Goal: Transaction & Acquisition: Purchase product/service

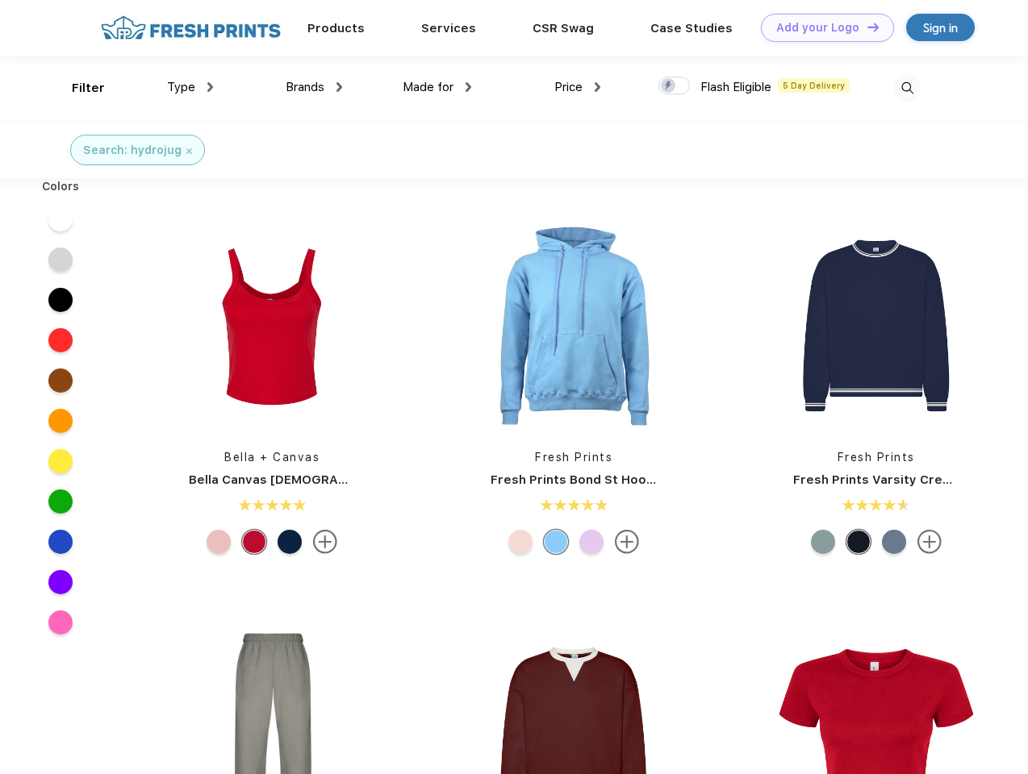
click at [821, 27] on link "Add your Logo Design Tool" at bounding box center [827, 28] width 133 height 28
click at [0, 0] on div "Design Tool" at bounding box center [0, 0] width 0 height 0
click at [866, 27] on link "Add your Logo Design Tool" at bounding box center [827, 28] width 133 height 28
click at [77, 88] on div "Filter" at bounding box center [88, 88] width 33 height 19
click at [190, 87] on span "Type" at bounding box center [181, 87] width 28 height 15
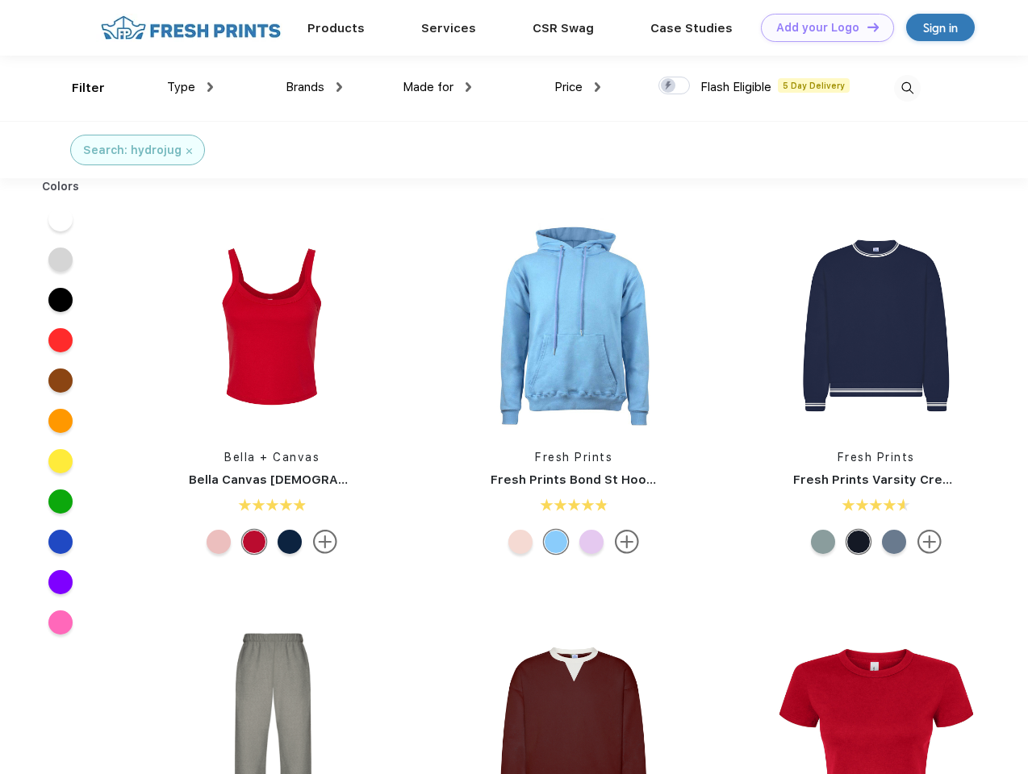
click at [314, 87] on span "Brands" at bounding box center [305, 87] width 39 height 15
click at [437, 87] on span "Made for" at bounding box center [428, 87] width 51 height 15
click at [578, 87] on span "Price" at bounding box center [568, 87] width 28 height 15
click at [674, 86] on div at bounding box center [673, 86] width 31 height 18
click at [669, 86] on input "checkbox" at bounding box center [663, 81] width 10 height 10
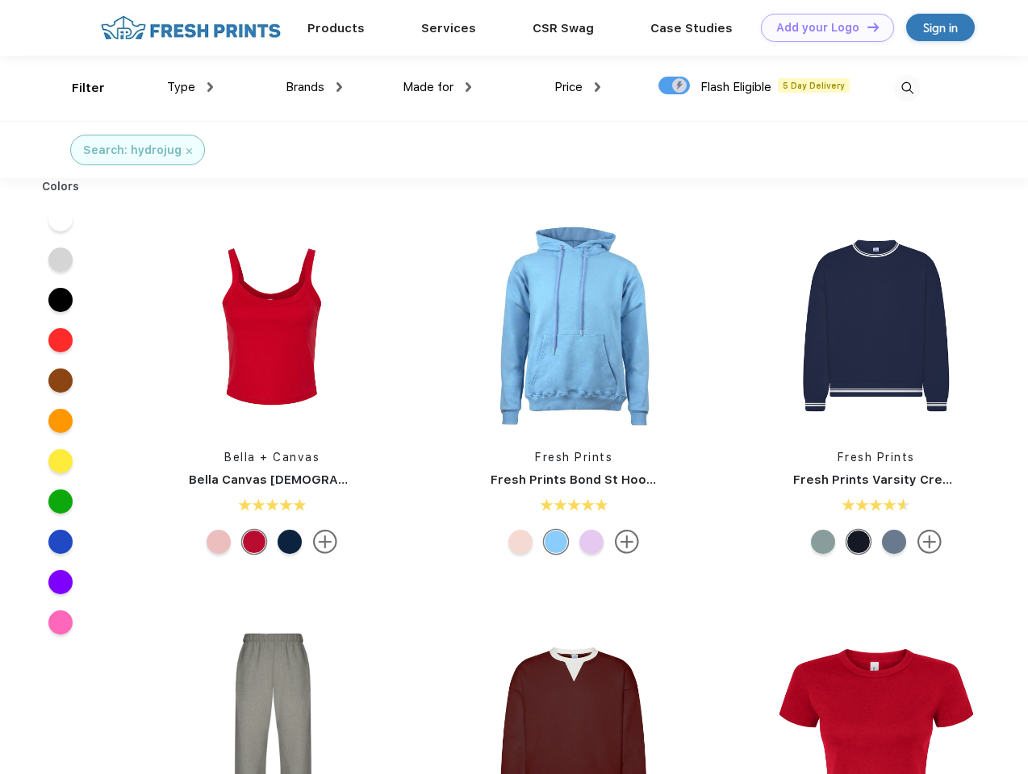
click at [907, 88] on img at bounding box center [907, 88] width 27 height 27
